Goal: Find specific page/section: Find specific page/section

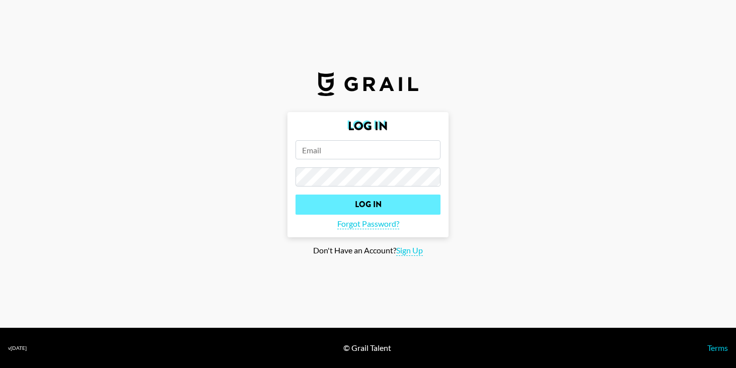
type input "[EMAIL_ADDRESS][DOMAIN_NAME]"
click at [330, 201] on input "Log In" at bounding box center [367, 205] width 145 height 20
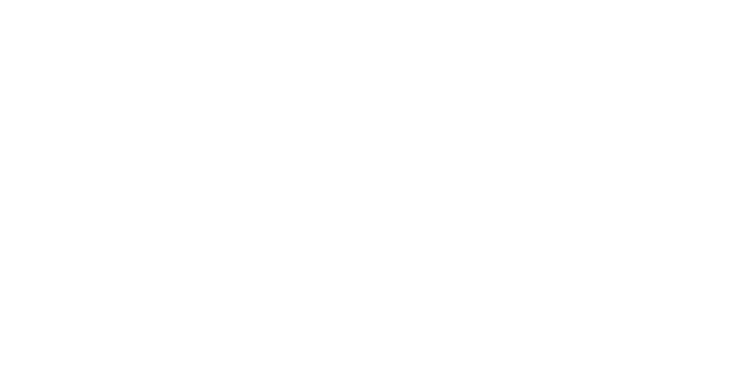
select select "Song"
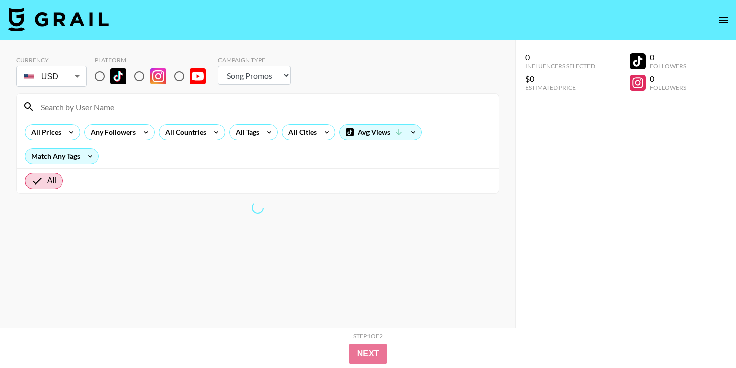
click at [117, 104] on input at bounding box center [264, 107] width 458 height 16
click at [100, 78] on input "radio" at bounding box center [99, 76] width 21 height 21
radio input "true"
click at [111, 111] on input at bounding box center [264, 107] width 458 height 16
drag, startPoint x: 63, startPoint y: 105, endPoint x: 26, endPoint y: 107, distance: 37.8
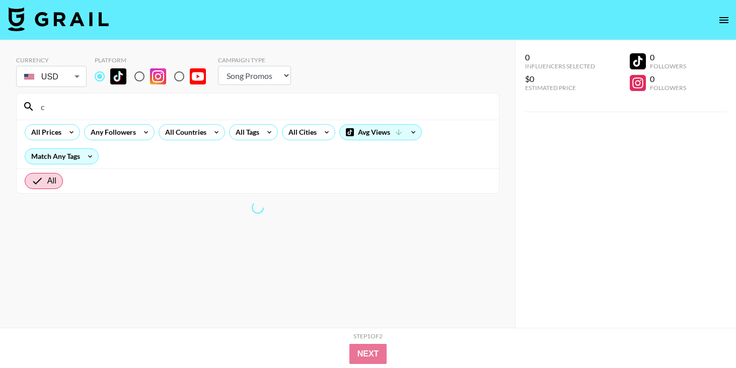
click at [63, 105] on input "c" at bounding box center [264, 107] width 458 height 16
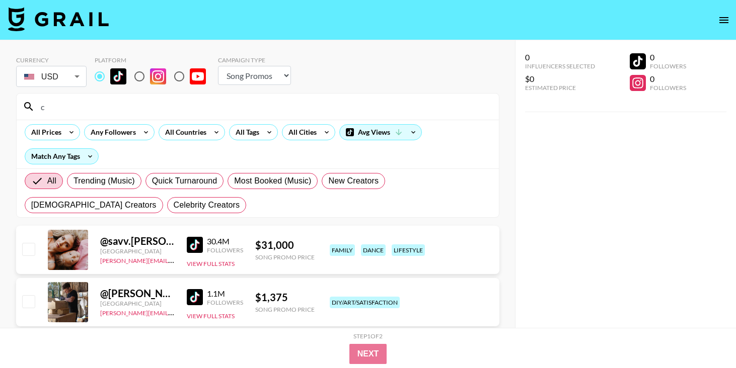
click at [28, 107] on icon at bounding box center [29, 107] width 12 height 12
click at [63, 107] on input "c" at bounding box center [264, 107] width 458 height 16
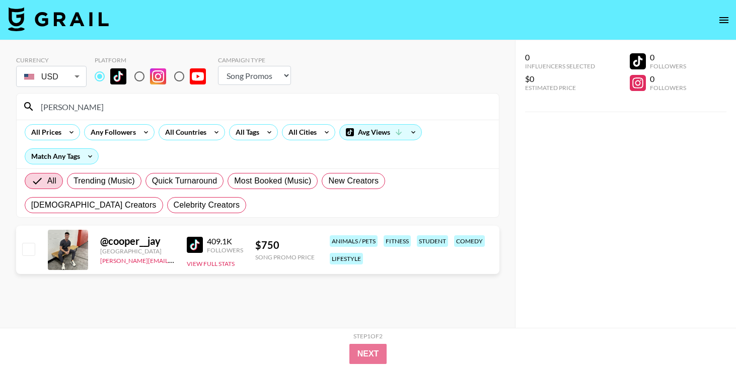
type input "[PERSON_NAME]"
click at [92, 289] on section "Currency USD USD ​ Platform Campaign Type Choose Type... Song Promos Brand Prom…" at bounding box center [257, 192] width 483 height 288
